Goal: Navigation & Orientation: Find specific page/section

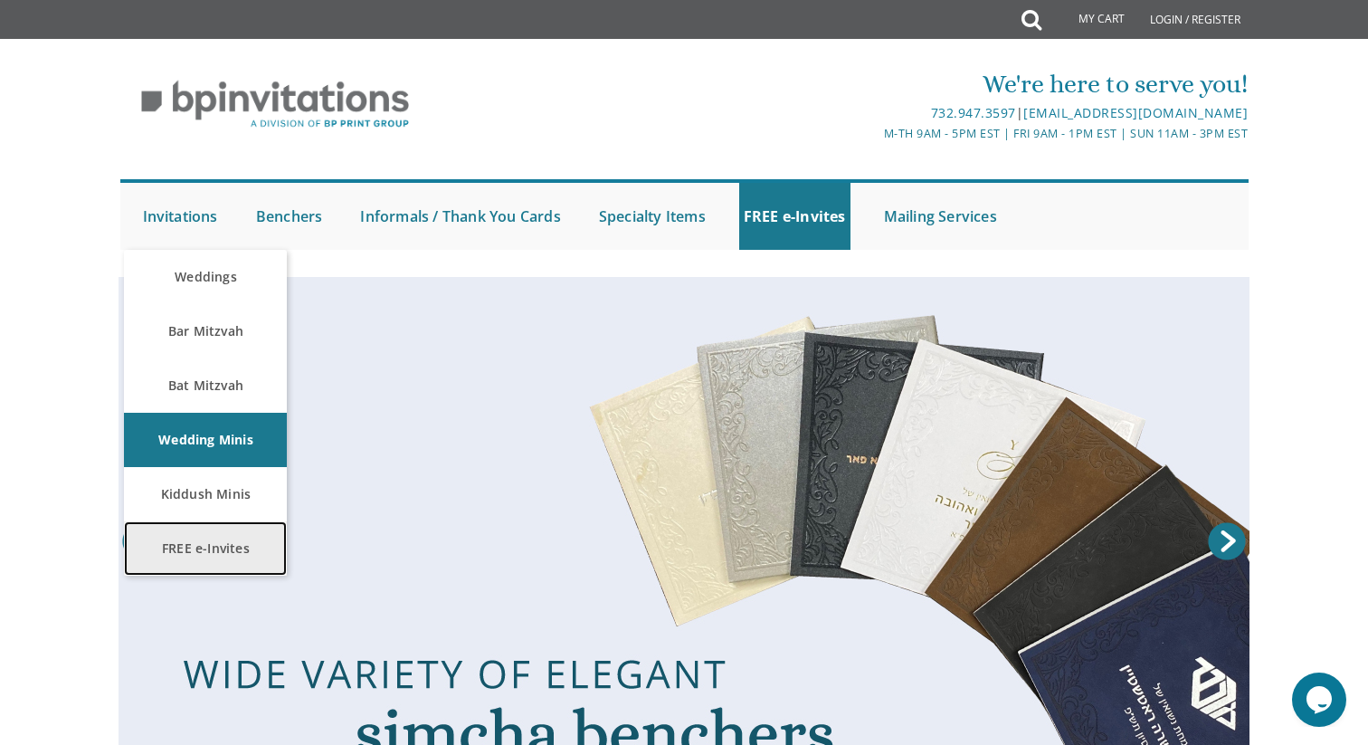
click at [218, 553] on link "FREE e-Invites" at bounding box center [205, 548] width 163 height 54
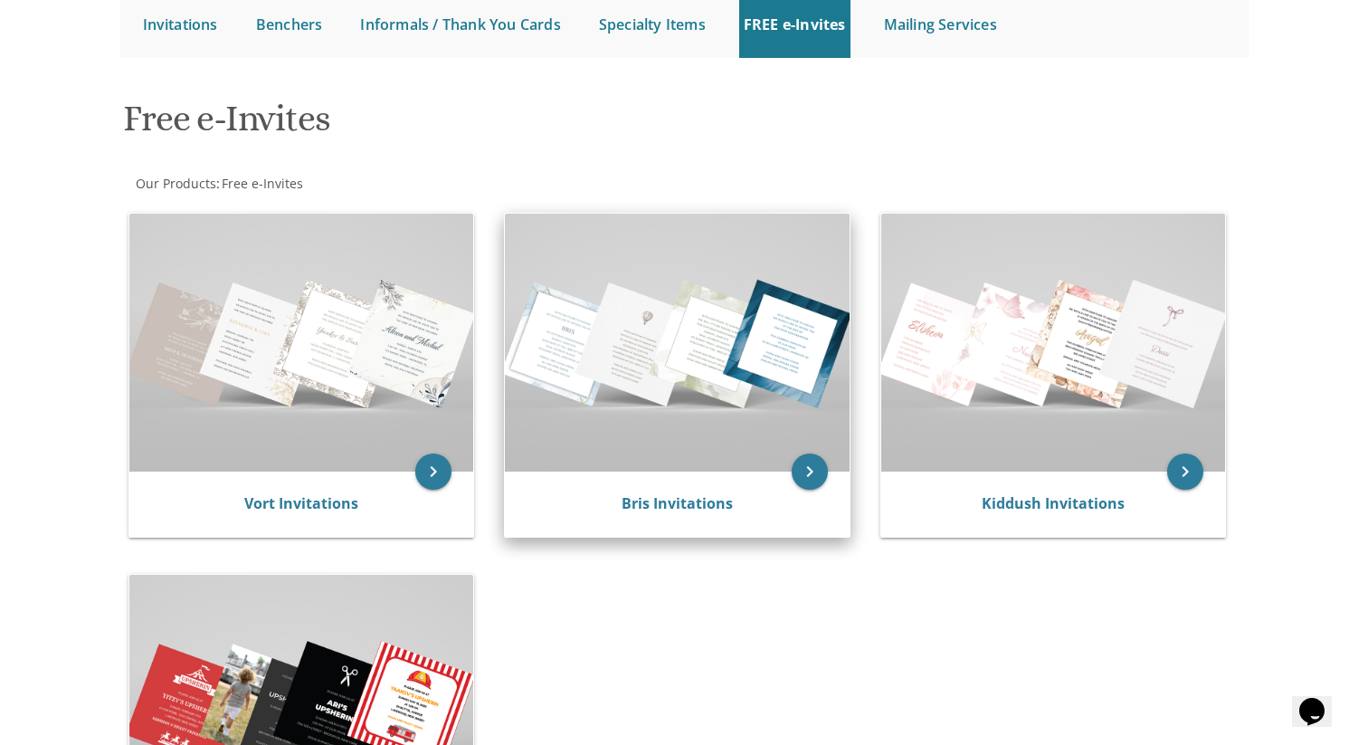
scroll to position [210, 0]
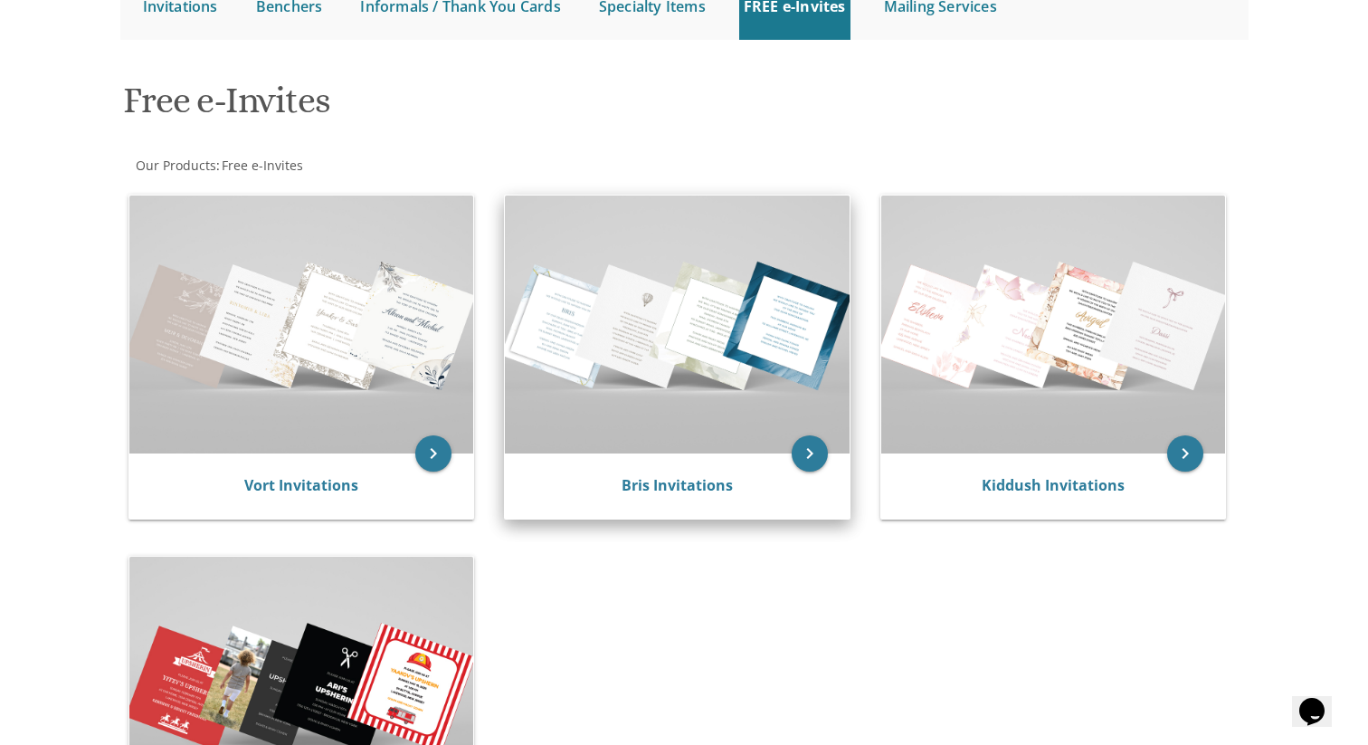
click at [621, 298] on img at bounding box center [677, 324] width 345 height 258
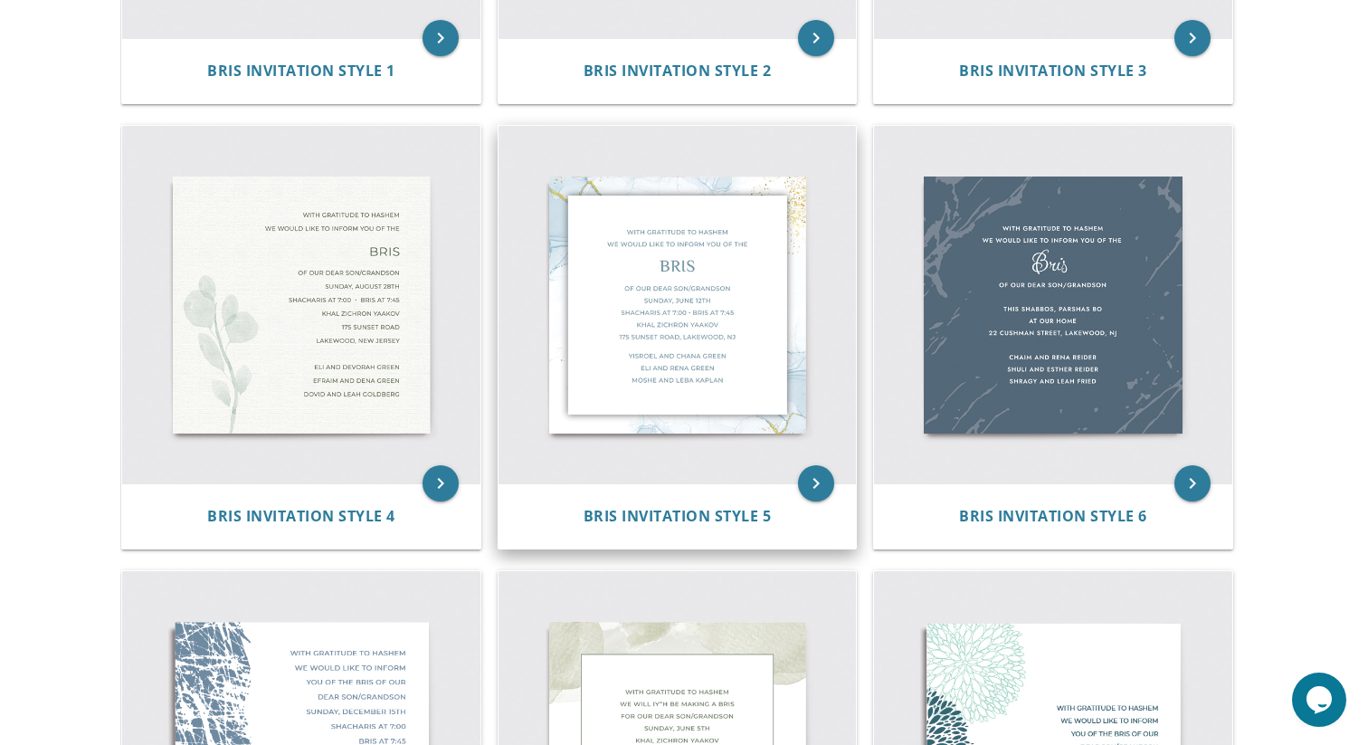
scroll to position [614, 0]
